Goal: Information Seeking & Learning: Learn about a topic

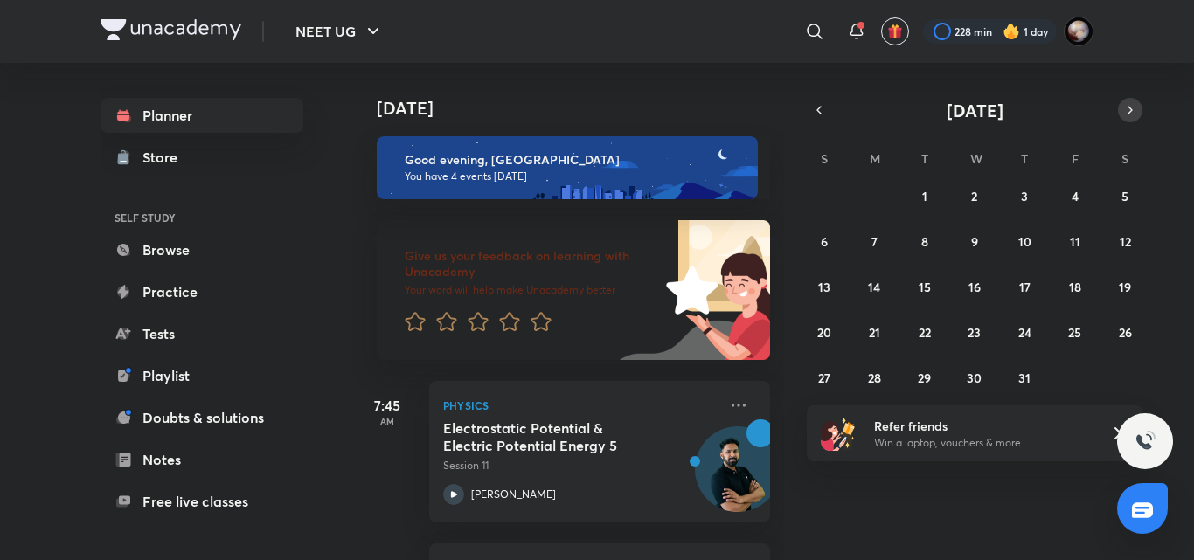
click at [1132, 107] on icon "button" at bounding box center [1130, 110] width 14 height 16
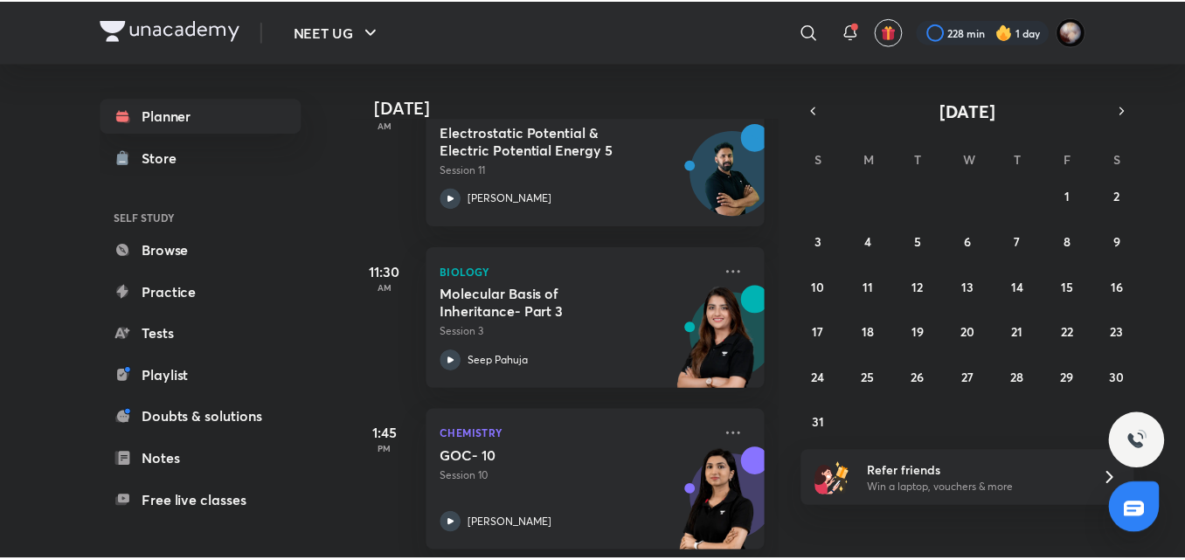
scroll to position [295, 0]
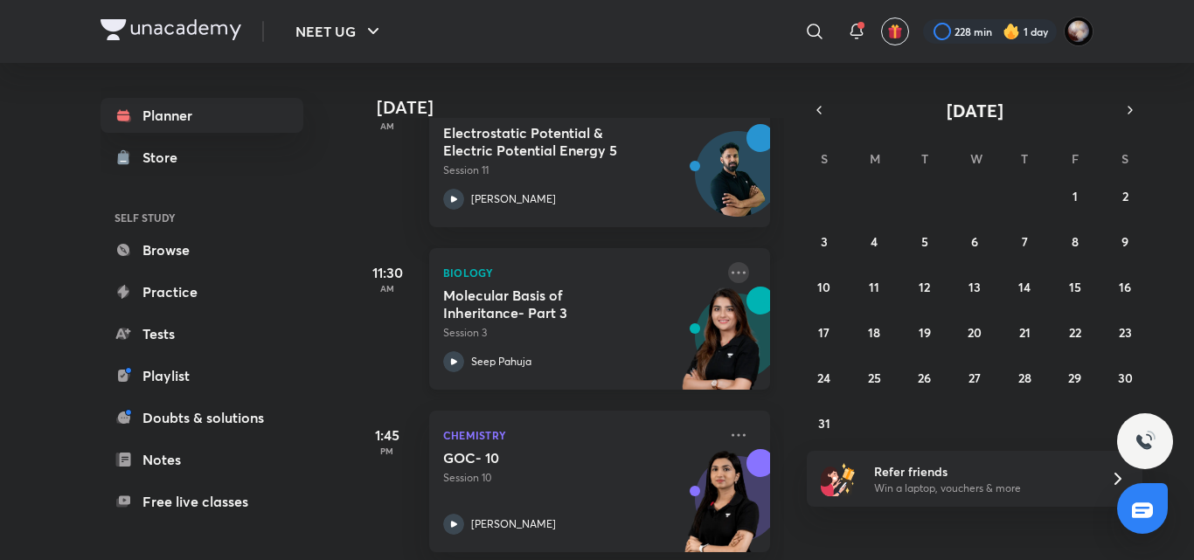
click at [734, 269] on icon at bounding box center [738, 272] width 21 height 21
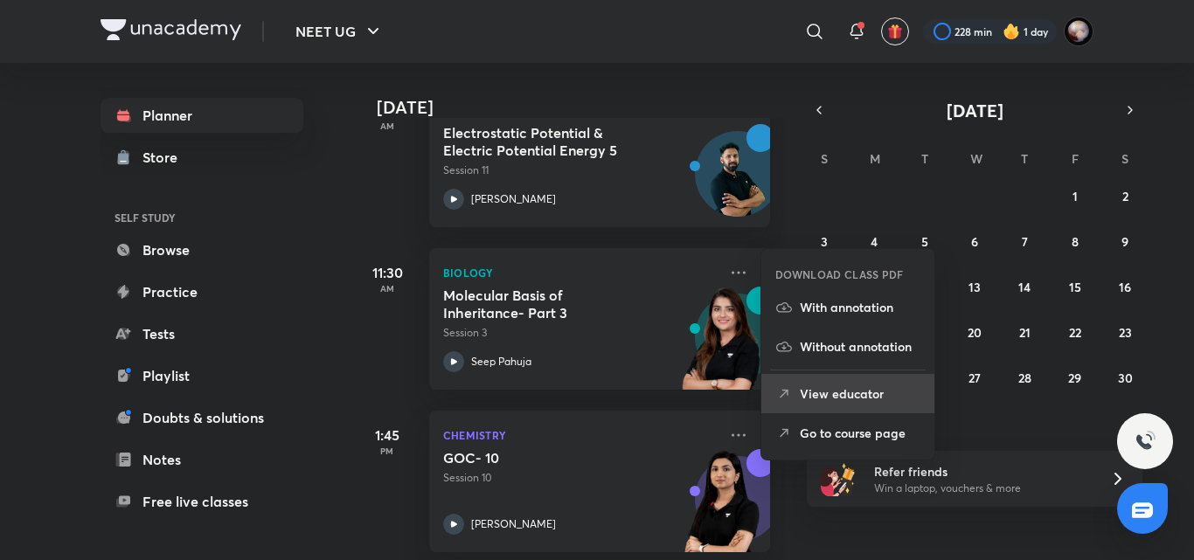
click at [849, 397] on p "View educator" at bounding box center [860, 394] width 121 height 18
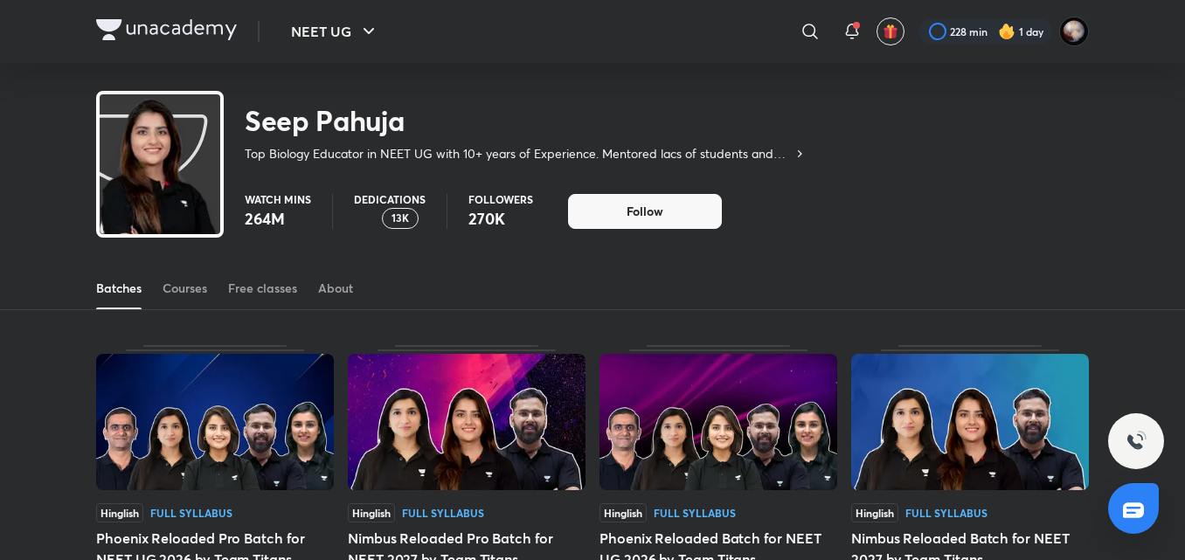
click at [189, 293] on div "Courses" at bounding box center [185, 288] width 45 height 17
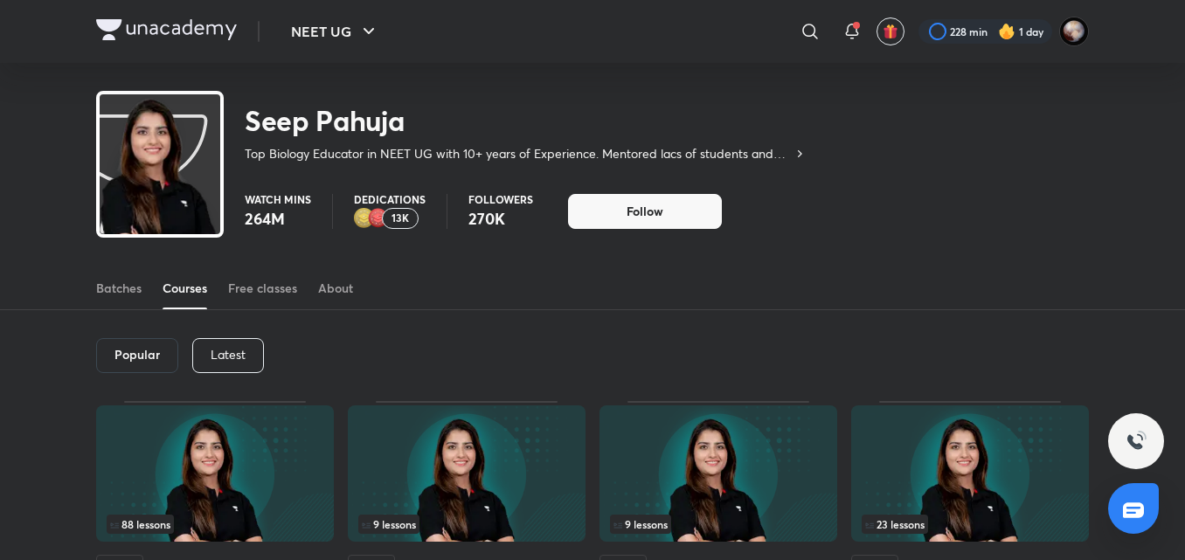
click at [247, 349] on div "Latest" at bounding box center [228, 355] width 72 height 35
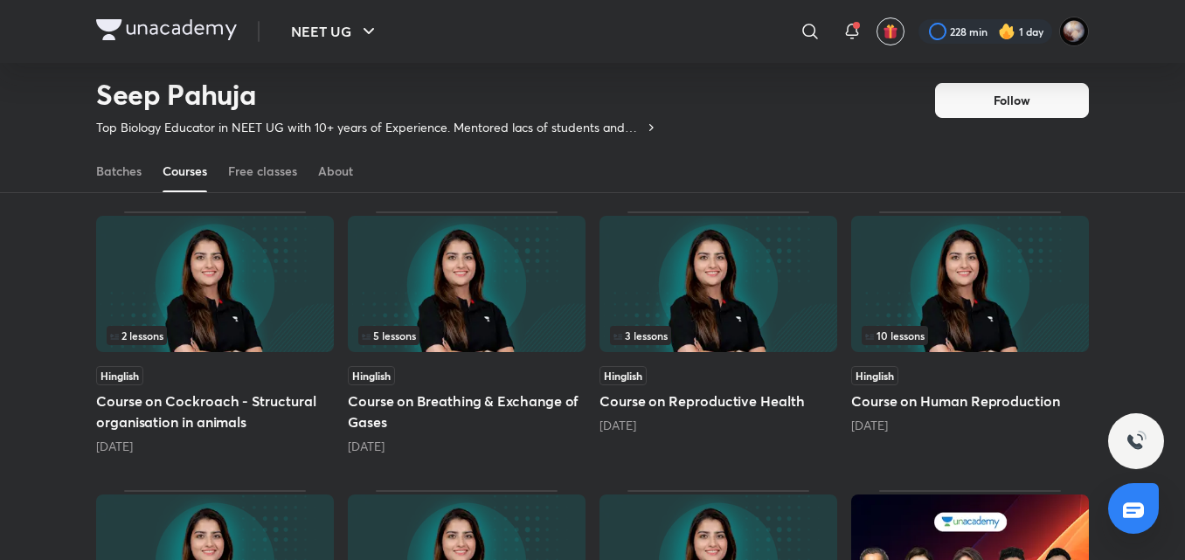
scroll to position [414, 0]
click at [908, 399] on h5 "Course on Human Reproduction" at bounding box center [970, 402] width 238 height 21
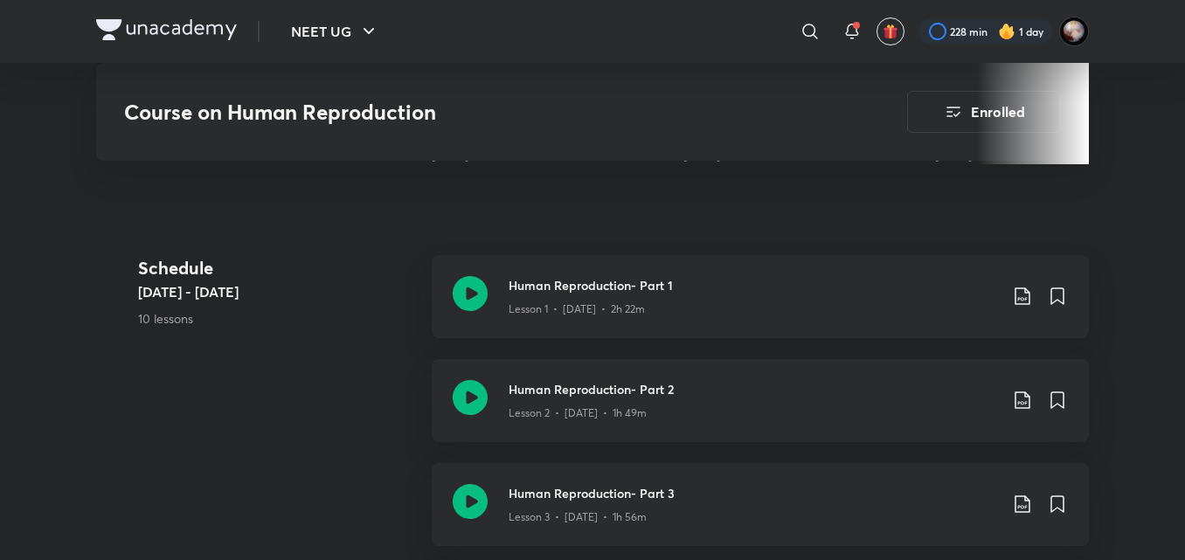
scroll to position [726, 0]
click at [471, 295] on icon at bounding box center [470, 295] width 35 height 35
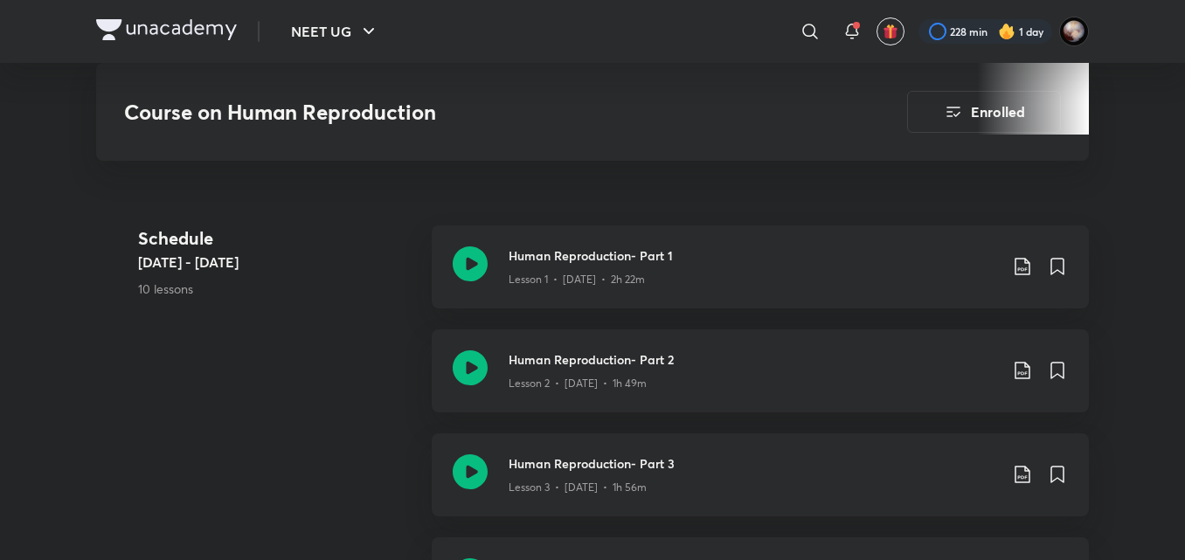
scroll to position [761, 0]
